Goal: Task Accomplishment & Management: Complete application form

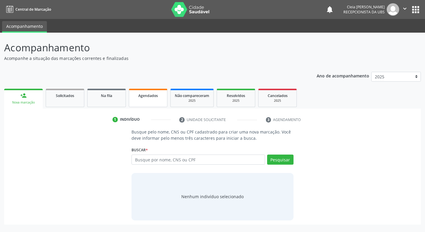
click at [153, 100] on link "Agendados" at bounding box center [148, 98] width 39 height 18
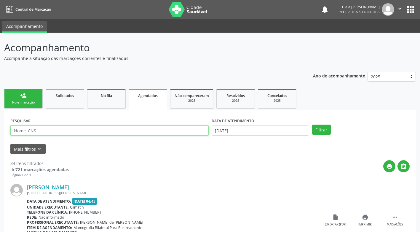
click at [121, 131] on input "text" at bounding box center [109, 130] width 198 height 10
type input "708105549180935"
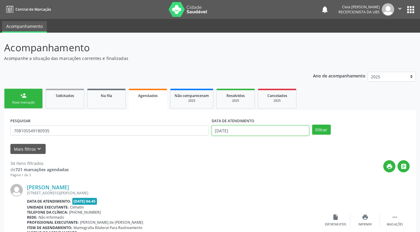
click at [291, 129] on input "[DATE]" at bounding box center [261, 130] width 98 height 10
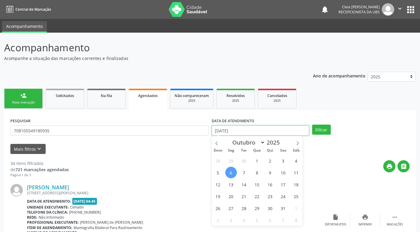
click at [291, 129] on input "[DATE]" at bounding box center [261, 130] width 98 height 10
click at [245, 174] on span "7" at bounding box center [244, 173] width 12 height 12
type input "[DATE]"
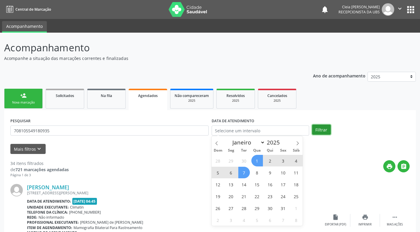
click at [319, 129] on button "Filtrar" at bounding box center [321, 130] width 19 height 10
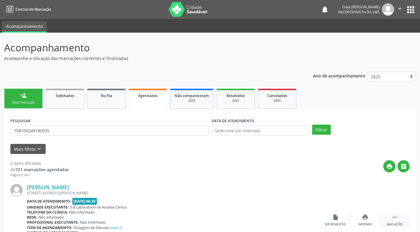
click at [401, 224] on div "Mais ações" at bounding box center [395, 224] width 16 height 4
click at [339, 224] on div "Cancelar" at bounding box center [336, 224] width 14 height 4
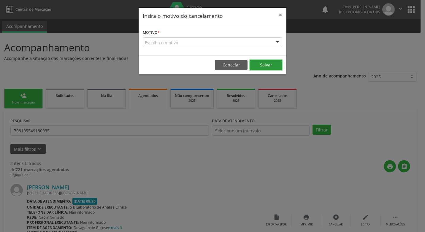
click at [272, 66] on button "Salvar" at bounding box center [265, 65] width 33 height 10
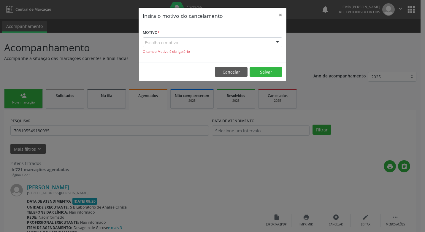
click at [226, 43] on div "Escolha o motivo" at bounding box center [212, 42] width 139 height 10
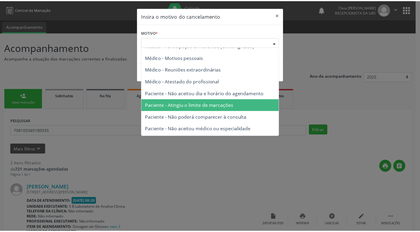
scroll to position [30, 0]
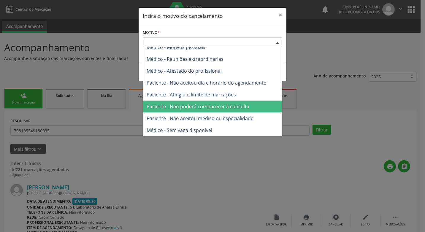
click at [229, 108] on span "Paciente - Não poderá comparecer à consulta" at bounding box center [197, 106] width 103 height 7
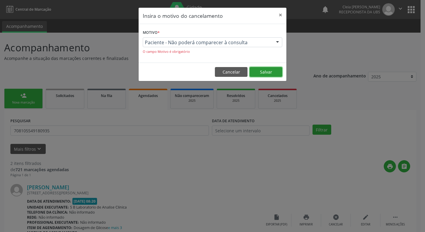
click at [269, 74] on button "Salvar" at bounding box center [265, 72] width 33 height 10
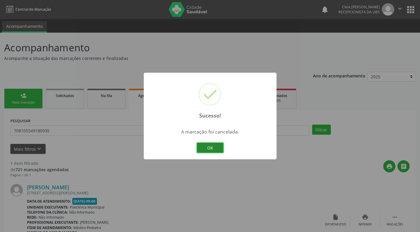
click at [212, 146] on button "OK" at bounding box center [210, 148] width 27 height 10
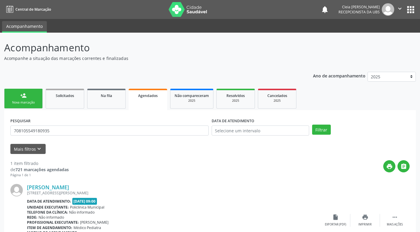
click at [26, 95] on div "person_add" at bounding box center [23, 95] width 7 height 7
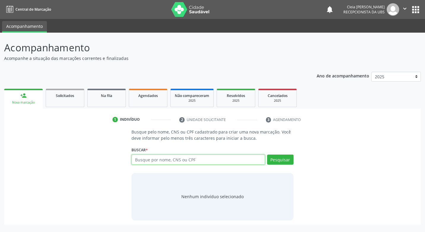
click at [197, 159] on input "text" at bounding box center [197, 159] width 133 height 10
type input "708105549180935"
click at [275, 160] on button "Pesquisar" at bounding box center [280, 159] width 26 height 10
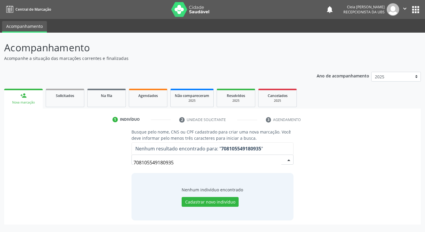
drag, startPoint x: 179, startPoint y: 162, endPoint x: 114, endPoint y: 171, distance: 65.4
click at [114, 171] on div "Busque pelo nome, CNS ou CPF cadastrado para criar uma nova marcação. Você deve…" at bounding box center [212, 174] width 408 height 91
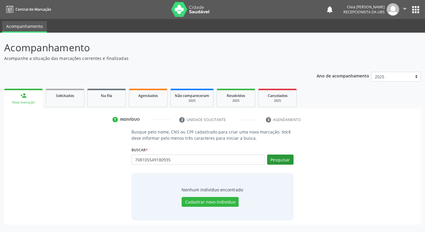
type input "708105549180935"
click at [282, 162] on button "Pesquisar" at bounding box center [280, 159] width 26 height 10
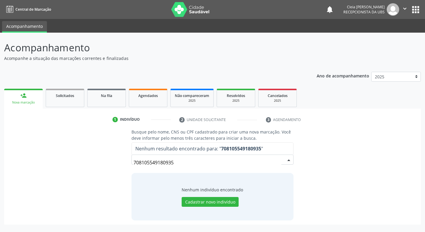
drag, startPoint x: 175, startPoint y: 163, endPoint x: 120, endPoint y: 162, distance: 55.8
click at [120, 162] on div "Busque pelo nome, CNS ou CPF cadastrado para criar uma nova marcação. Você deve…" at bounding box center [212, 174] width 408 height 91
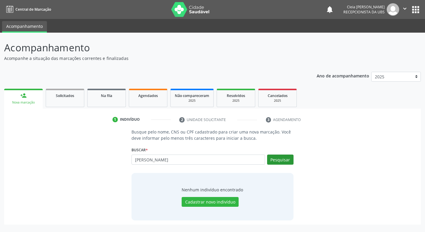
type input "[PERSON_NAME]"
click at [282, 158] on button "Pesquisar" at bounding box center [280, 159] width 26 height 10
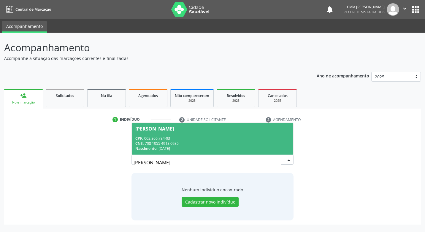
drag, startPoint x: 204, startPoint y: 160, endPoint x: 124, endPoint y: 173, distance: 80.6
click at [124, 173] on div "Busque pelo nome, CNS ou CPF cadastrado para criar uma nova marcação. Você deve…" at bounding box center [212, 174] width 408 height 91
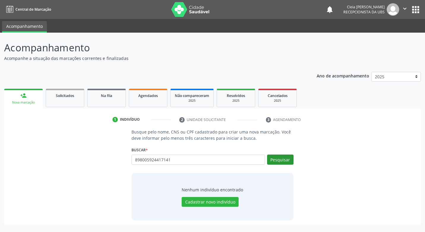
type input "898005924417141"
click at [279, 161] on button "Pesquisar" at bounding box center [280, 159] width 26 height 10
type input "898005924417141"
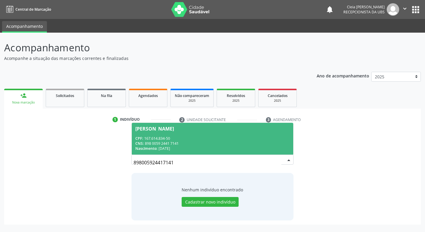
click at [186, 133] on span "[PERSON_NAME] CPF: 167.614.834-50 CNS: 898 0059 2441 7141 Nascimento: [DATE]" at bounding box center [212, 139] width 161 height 32
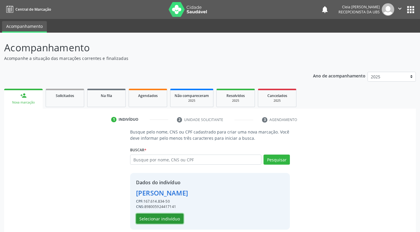
click at [155, 219] on button "Selecionar indivíduo" at bounding box center [159, 219] width 47 height 10
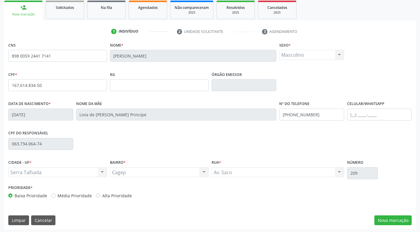
scroll to position [90, 0]
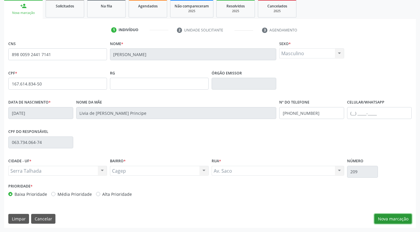
click at [389, 218] on button "Nova marcação" at bounding box center [393, 219] width 37 height 10
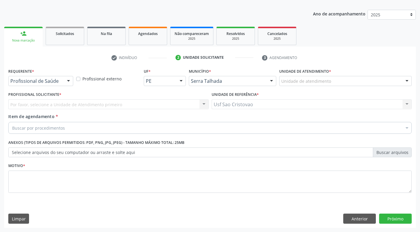
scroll to position [62, 0]
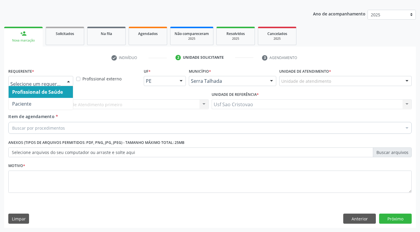
click at [69, 82] on div at bounding box center [68, 81] width 9 height 10
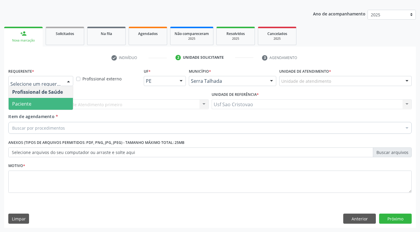
click at [65, 106] on span "Paciente" at bounding box center [41, 104] width 64 height 12
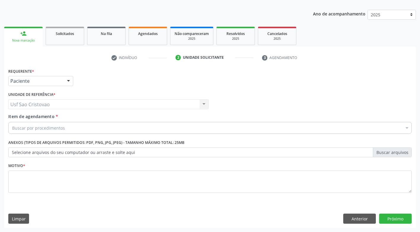
click at [77, 130] on div "Buscar por procedimentos" at bounding box center [210, 128] width 404 height 12
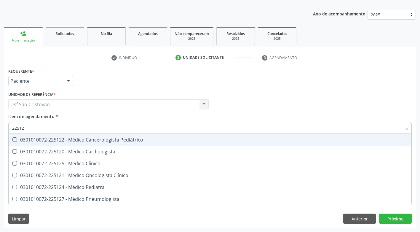
type input "225124"
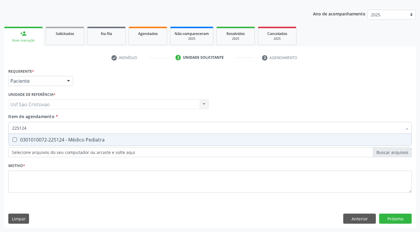
click at [15, 138] on Pediatra at bounding box center [14, 139] width 4 height 4
click at [12, 138] on Pediatra "checkbox" at bounding box center [11, 140] width 4 height 4
checkbox Pediatra "true"
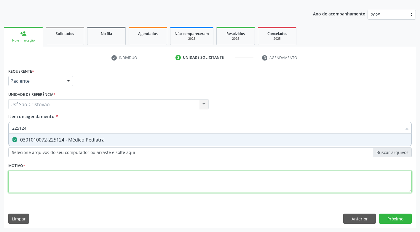
click at [31, 183] on div "Requerente * Paciente Profissional de Saúde Paciente Nenhum resultado encontrad…" at bounding box center [210, 134] width 404 height 134
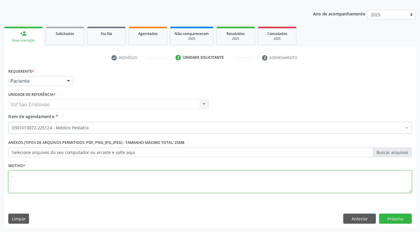
type textarea "."
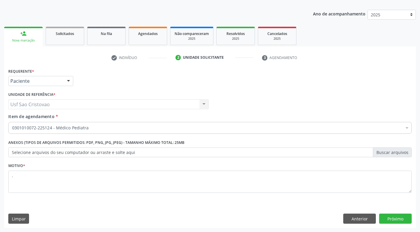
drag, startPoint x: 252, startPoint y: 220, endPoint x: 285, endPoint y: 200, distance: 38.4
click at [254, 216] on div "Limpar Anterior Próximo" at bounding box center [210, 219] width 404 height 10
click at [399, 221] on button "Próximo" at bounding box center [395, 219] width 33 height 10
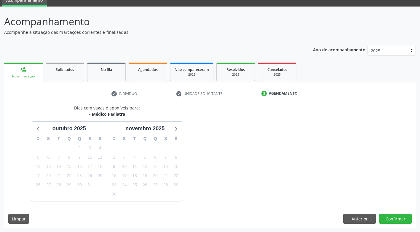
scroll to position [44, 0]
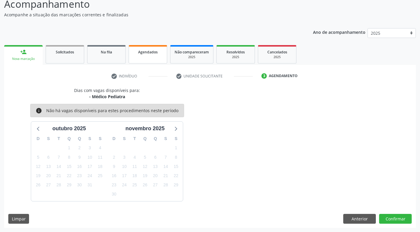
click at [152, 53] on span "Agendados" at bounding box center [148, 52] width 20 height 5
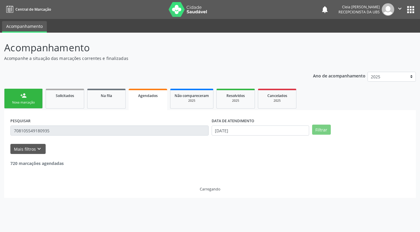
scroll to position [0, 0]
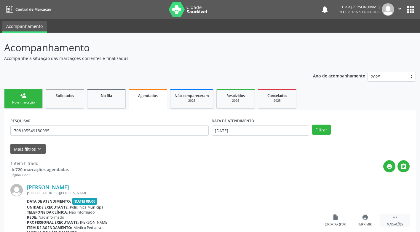
click at [399, 221] on div " Mais ações" at bounding box center [395, 220] width 30 height 13
click at [316, 130] on button "Filtrar" at bounding box center [321, 130] width 19 height 10
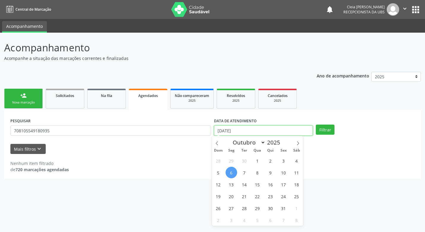
click at [242, 130] on input "[DATE]" at bounding box center [263, 130] width 99 height 10
click at [242, 132] on input "[DATE]" at bounding box center [263, 130] width 99 height 10
click at [246, 172] on span "7" at bounding box center [244, 173] width 12 height 12
type input "[DATE]"
click at [245, 171] on span "7" at bounding box center [244, 173] width 12 height 12
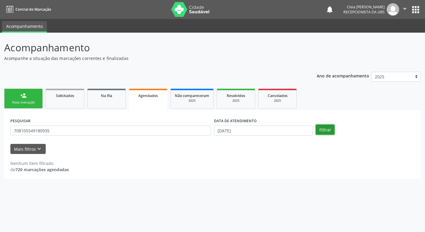
click at [320, 125] on button "Filtrar" at bounding box center [325, 130] width 19 height 10
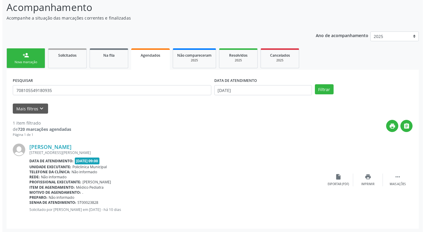
scroll to position [41, 0]
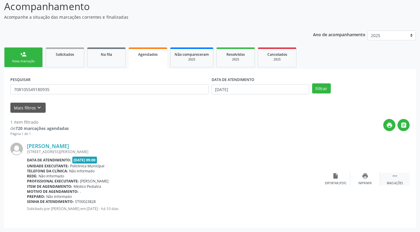
click at [398, 179] on div " Mais ações" at bounding box center [395, 179] width 30 height 13
click at [330, 179] on div "cancel Cancelar" at bounding box center [336, 179] width 30 height 13
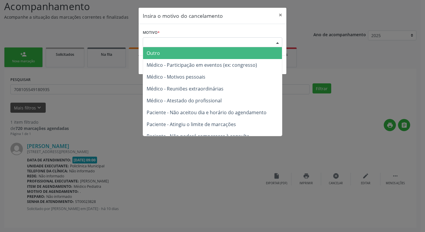
click at [224, 42] on div "Escolha o motivo" at bounding box center [212, 42] width 139 height 10
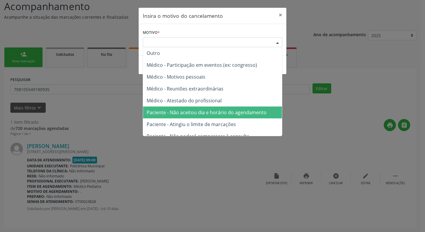
click at [238, 115] on span "Paciente - Não aceitou dia e horário do agendamento" at bounding box center [206, 112] width 120 height 7
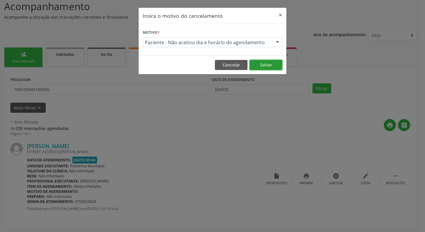
click at [269, 66] on button "Salvar" at bounding box center [265, 65] width 33 height 10
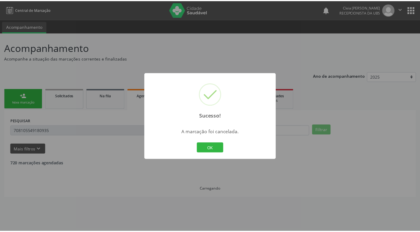
scroll to position [0, 0]
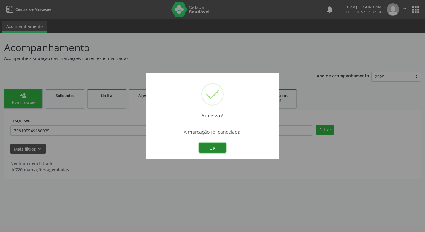
click at [212, 146] on button "OK" at bounding box center [212, 148] width 27 height 10
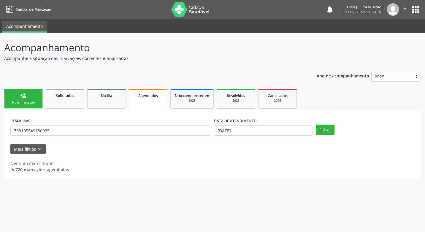
click at [24, 98] on div "person_add" at bounding box center [23, 95] width 7 height 7
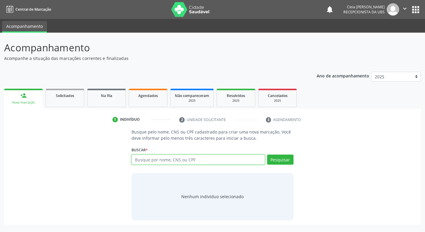
click at [211, 163] on input "text" at bounding box center [197, 159] width 133 height 10
type input "898005924417141"
click at [292, 161] on button "Pesquisar" at bounding box center [280, 159] width 26 height 10
type input "898005924417141"
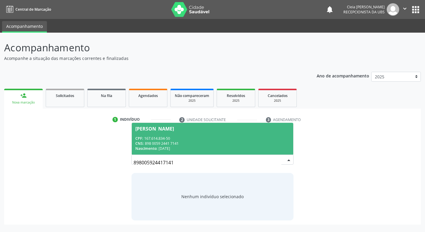
click at [215, 145] on div "CNS: 898 0059 2441 7141" at bounding box center [212, 143] width 154 height 5
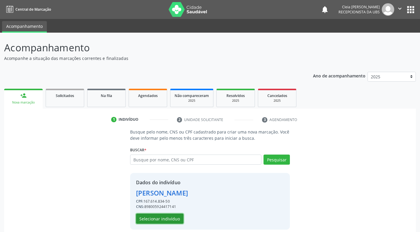
click at [169, 218] on button "Selecionar indivíduo" at bounding box center [159, 219] width 47 height 10
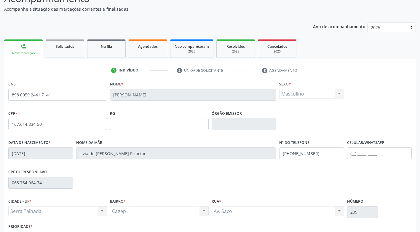
scroll to position [90, 0]
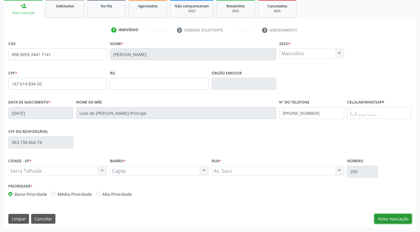
click at [395, 216] on button "Nova marcação" at bounding box center [393, 219] width 37 height 10
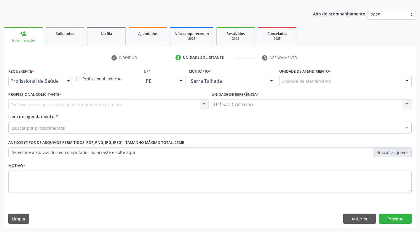
scroll to position [62, 0]
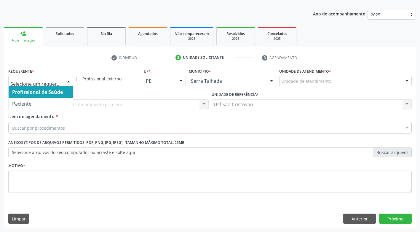
click at [69, 83] on div at bounding box center [68, 81] width 9 height 10
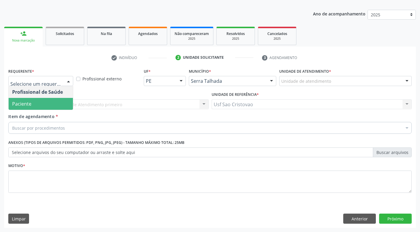
click at [51, 108] on span "Paciente" at bounding box center [41, 104] width 64 height 12
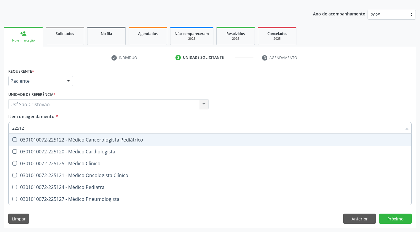
type input "225124"
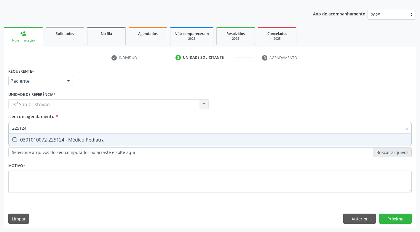
click at [13, 139] on Pediatra at bounding box center [14, 139] width 4 height 4
click at [12, 139] on Pediatra "checkbox" at bounding box center [11, 140] width 4 height 4
checkbox Pediatra "true"
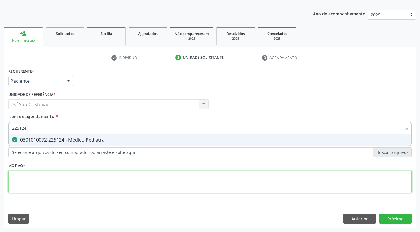
click at [83, 187] on div "Requerente * Paciente Profissional de Saúde Paciente Nenhum resultado encontrad…" at bounding box center [210, 134] width 404 height 134
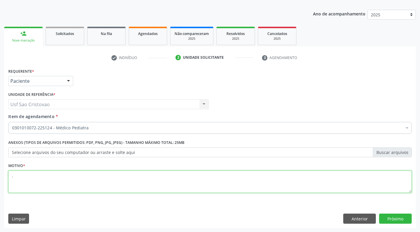
type textarea "."
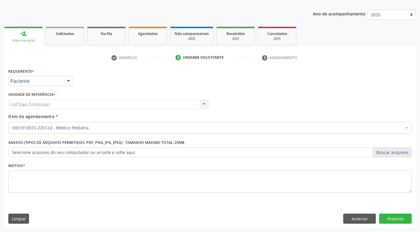
drag, startPoint x: 295, startPoint y: 200, endPoint x: 424, endPoint y: 191, distance: 129.6
click at [299, 198] on div "Motivo * ." at bounding box center [210, 181] width 407 height 40
click at [390, 219] on button "Próximo" at bounding box center [395, 219] width 33 height 10
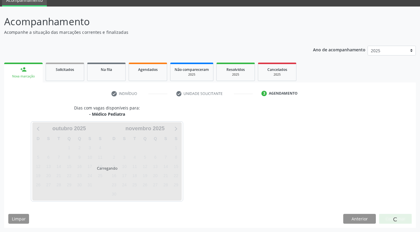
scroll to position [26, 0]
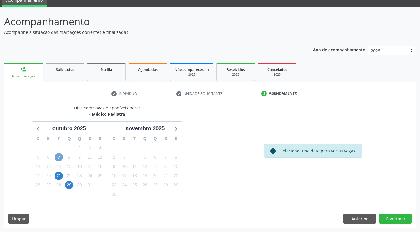
click at [59, 158] on span "7" at bounding box center [59, 157] width 8 height 8
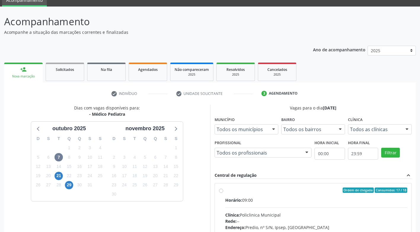
click at [225, 190] on label "Ordem de chegada Consumidos: 17 / 18 Horário: 09:00 Clínica: Policlinica Munici…" at bounding box center [316, 232] width 182 height 91
click at [222, 190] on input "Ordem de chegada Consumidos: 17 / 18 Horário: 09:00 Clínica: Policlinica Munici…" at bounding box center [221, 189] width 4 height 5
radio input "true"
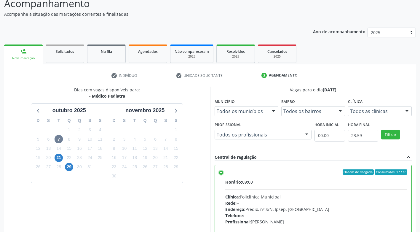
scroll to position [122, 0]
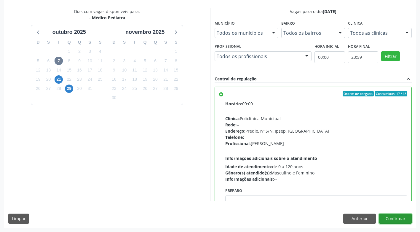
click at [385, 216] on button "Confirmar" at bounding box center [395, 219] width 33 height 10
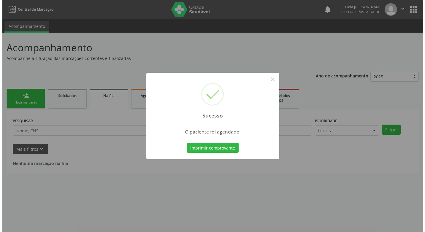
scroll to position [0, 0]
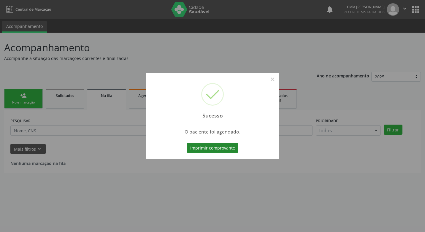
click at [211, 148] on button "Imprimir comprovante" at bounding box center [213, 148] width 52 height 10
